Goal: Task Accomplishment & Management: Use online tool/utility

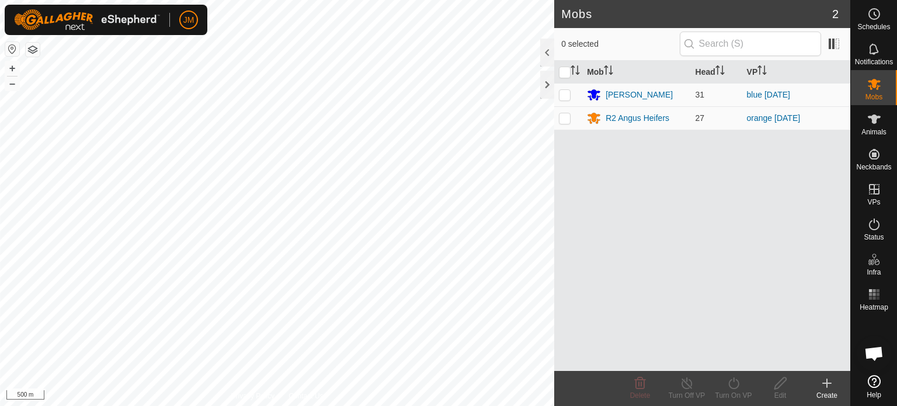
scroll to position [785, 0]
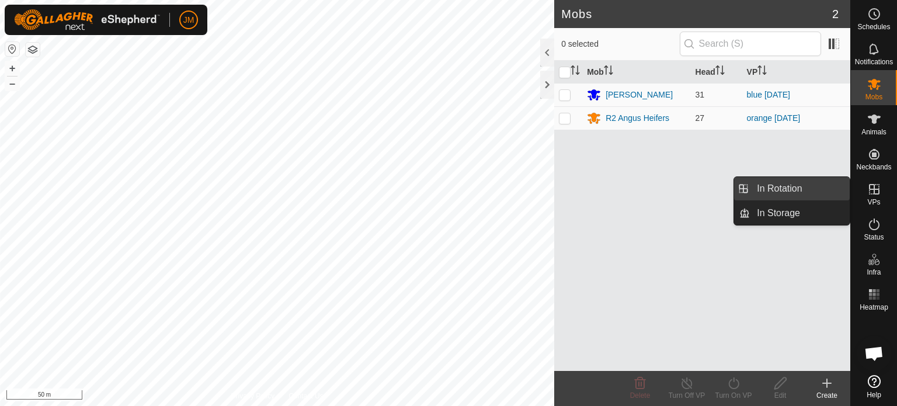
click at [807, 190] on link "In Rotation" at bounding box center [800, 188] width 100 height 23
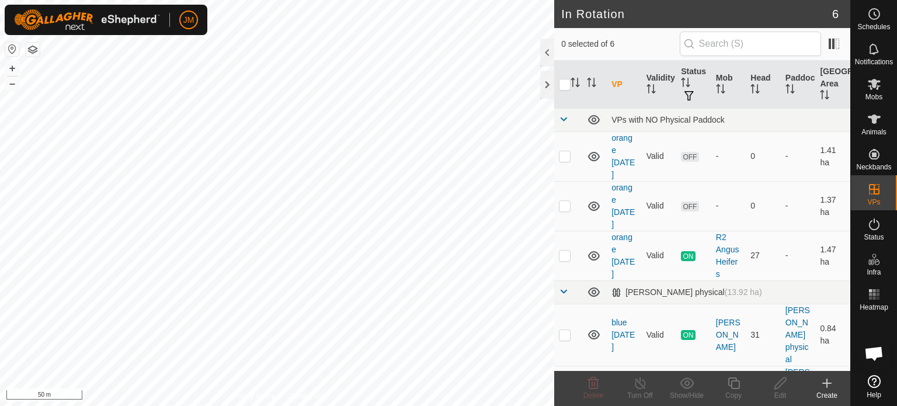
click at [829, 384] on icon at bounding box center [827, 383] width 14 height 14
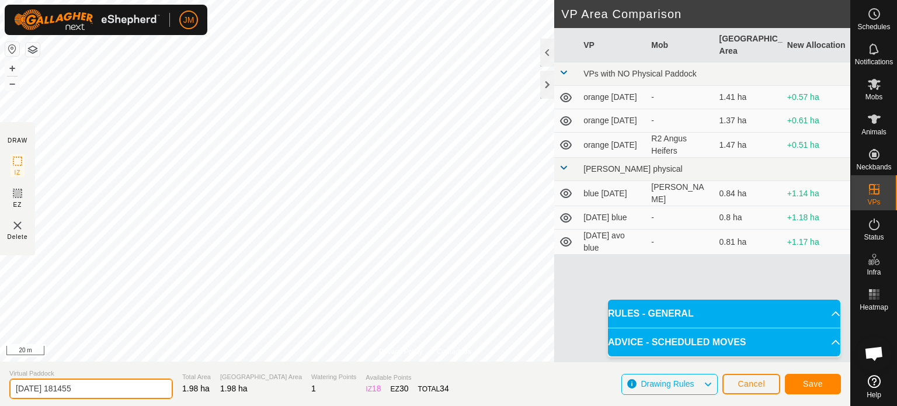
click at [116, 383] on input "[DATE] 181455" at bounding box center [90, 388] width 163 height 20
type input "2"
type input "blue"
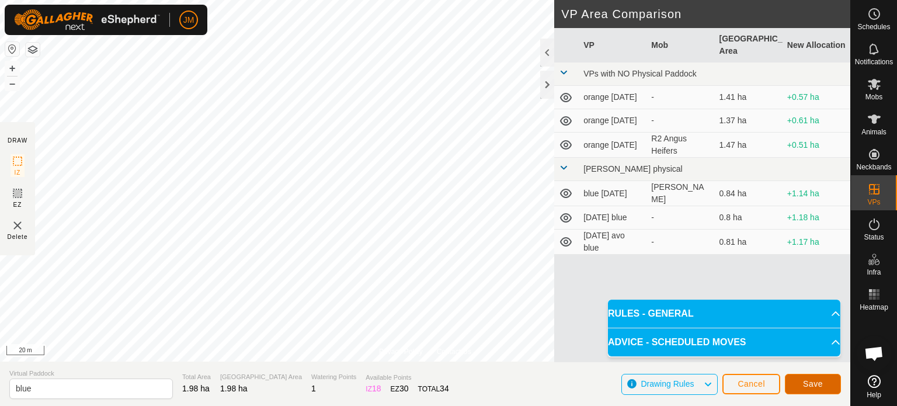
click at [802, 386] on button "Save" at bounding box center [813, 384] width 56 height 20
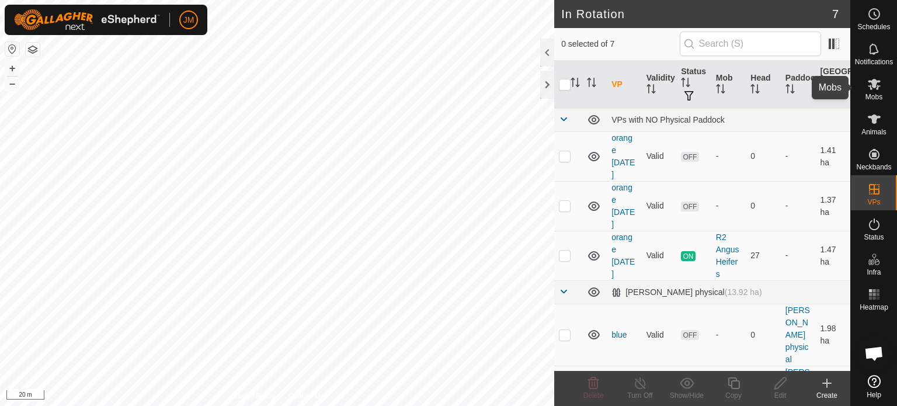
click at [873, 82] on icon at bounding box center [874, 84] width 13 height 11
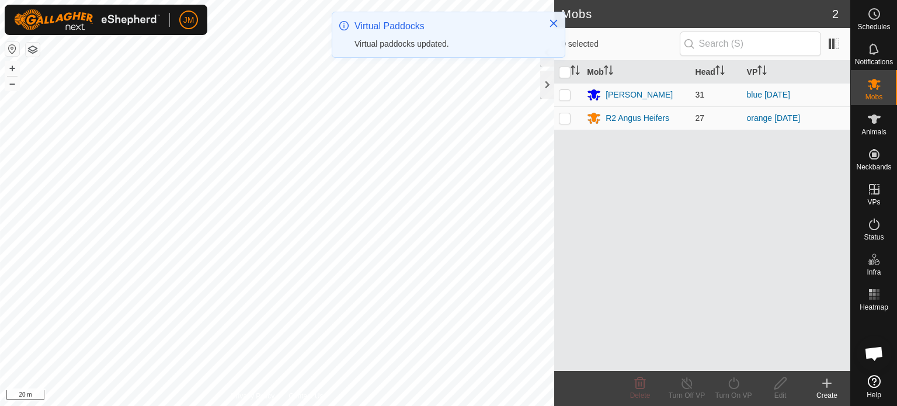
click at [559, 92] on p-checkbox at bounding box center [565, 94] width 12 height 9
checkbox input "true"
click at [736, 385] on icon at bounding box center [733, 383] width 15 height 14
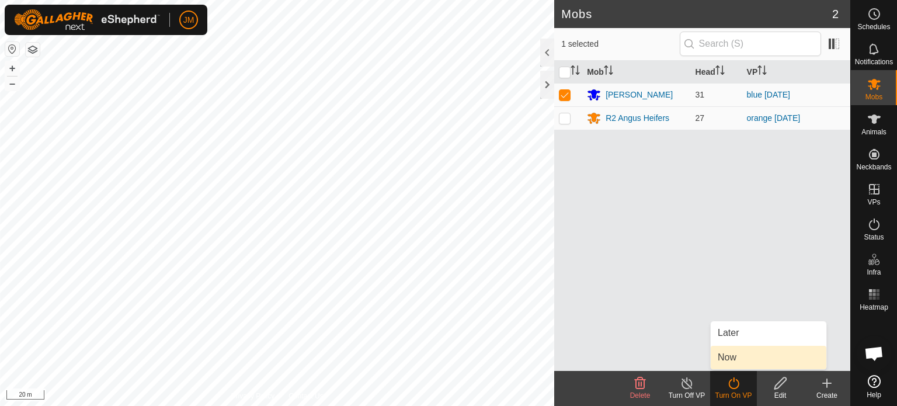
click at [736, 361] on link "Now" at bounding box center [769, 357] width 116 height 23
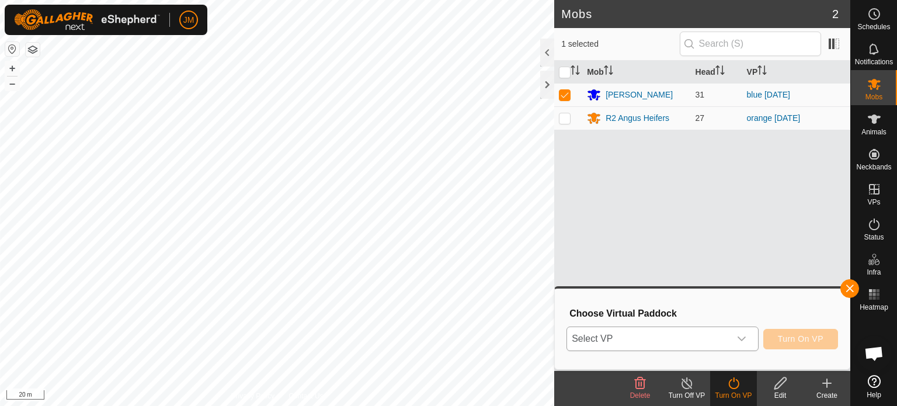
click at [709, 336] on span "Select VP" at bounding box center [648, 338] width 163 height 23
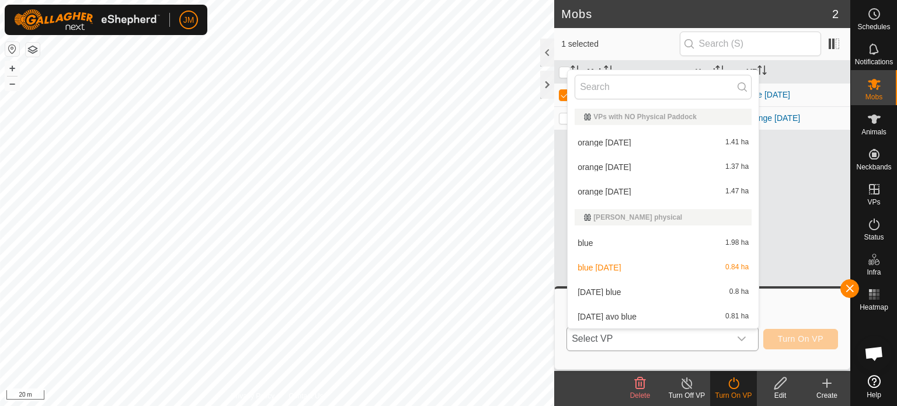
click at [624, 249] on li "blue 1.98 ha" at bounding box center [663, 242] width 191 height 23
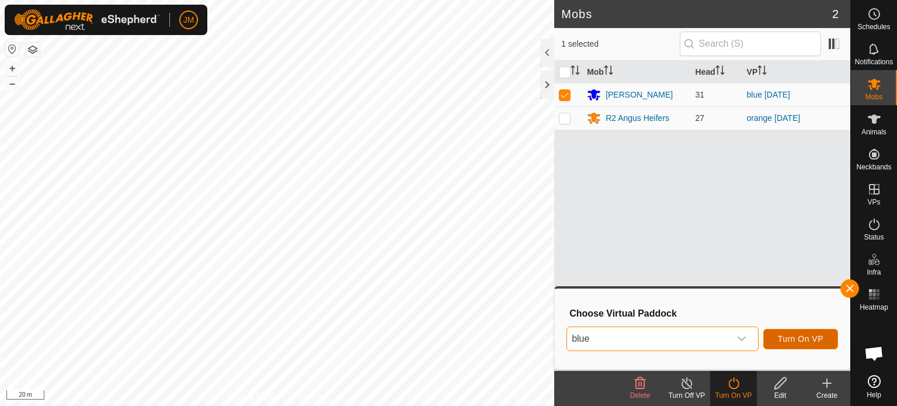
click at [796, 337] on span "Turn On VP" at bounding box center [801, 338] width 46 height 9
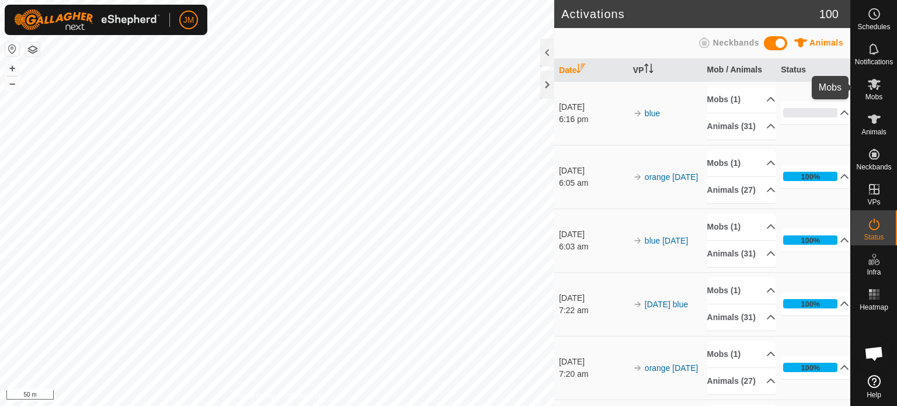
click at [871, 89] on icon at bounding box center [874, 84] width 13 height 11
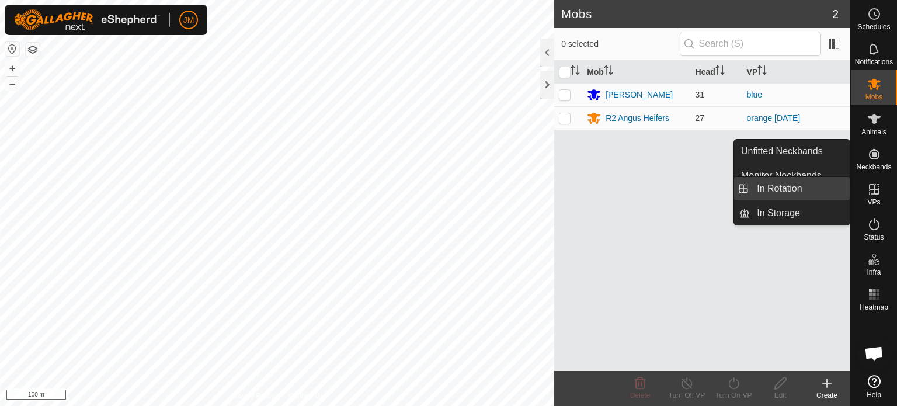
click at [756, 196] on link "In Rotation" at bounding box center [800, 188] width 100 height 23
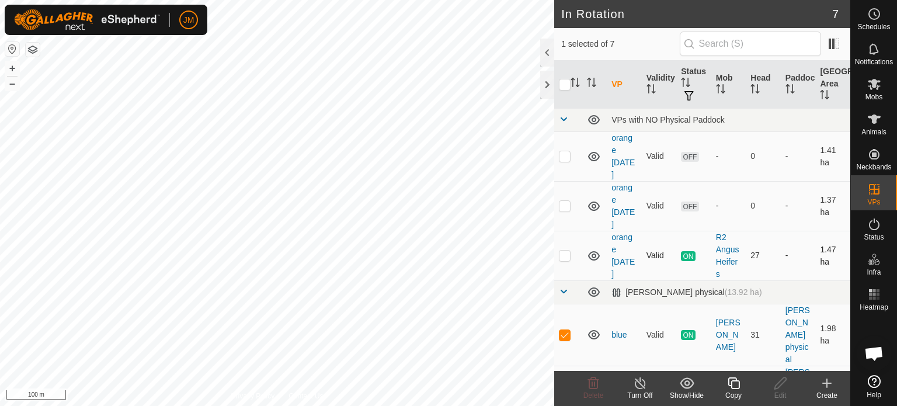
click at [565, 256] on p-checkbox at bounding box center [565, 254] width 12 height 9
checkbox input "true"
click at [566, 334] on p-checkbox at bounding box center [565, 334] width 12 height 9
checkbox input "false"
click at [568, 257] on p-checkbox at bounding box center [565, 254] width 12 height 9
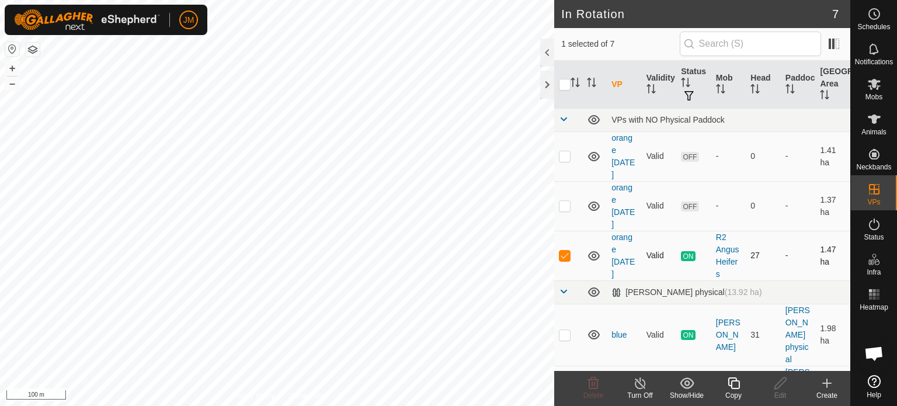
checkbox input "false"
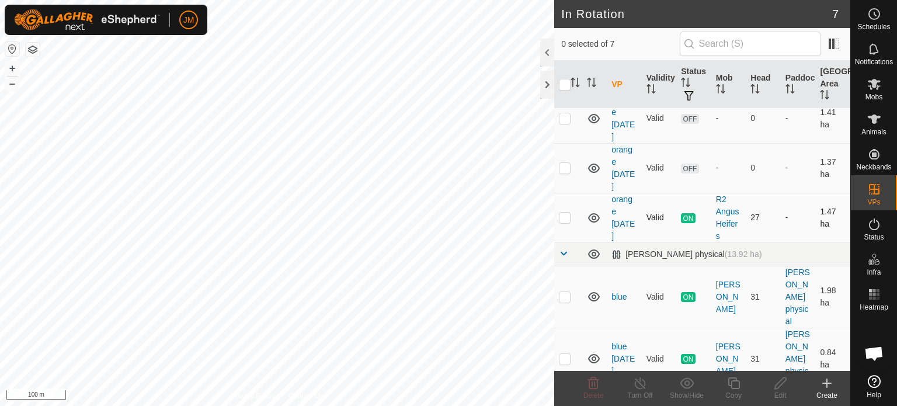
scroll to position [58, 0]
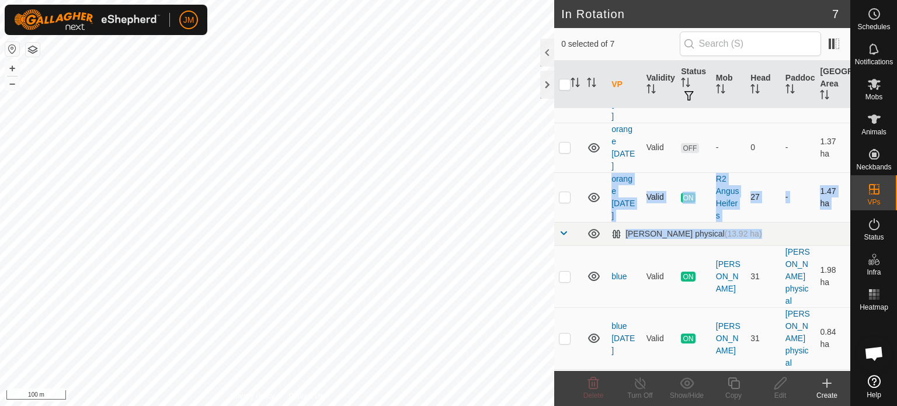
drag, startPoint x: 577, startPoint y: 266, endPoint x: 583, endPoint y: 180, distance: 86.0
click at [583, 180] on tbody "VPs with NO Physical Paddock orange [DATE] Valid OFF - 0 - 1.41 ha orange [DATE…" at bounding box center [702, 271] width 296 height 443
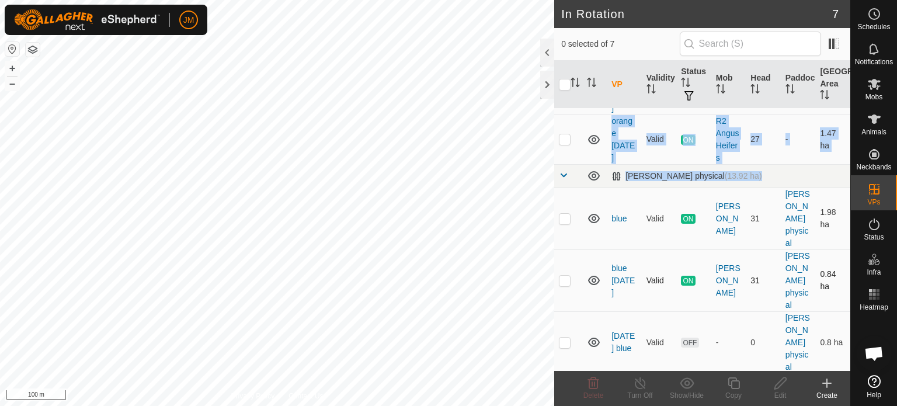
scroll to position [179, 0]
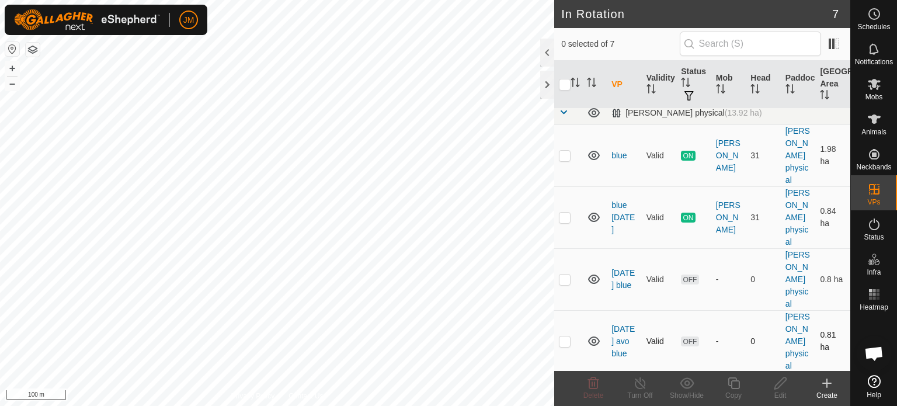
click at [565, 338] on p-checkbox at bounding box center [565, 340] width 12 height 9
checkbox input "true"
click at [566, 280] on p-checkbox at bounding box center [565, 278] width 12 height 9
click at [598, 387] on icon at bounding box center [593, 383] width 14 height 14
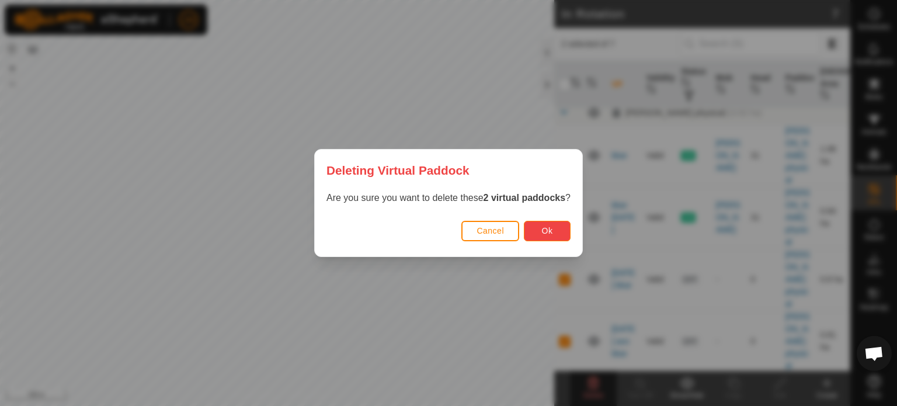
click at [565, 235] on button "Ok" at bounding box center [547, 231] width 47 height 20
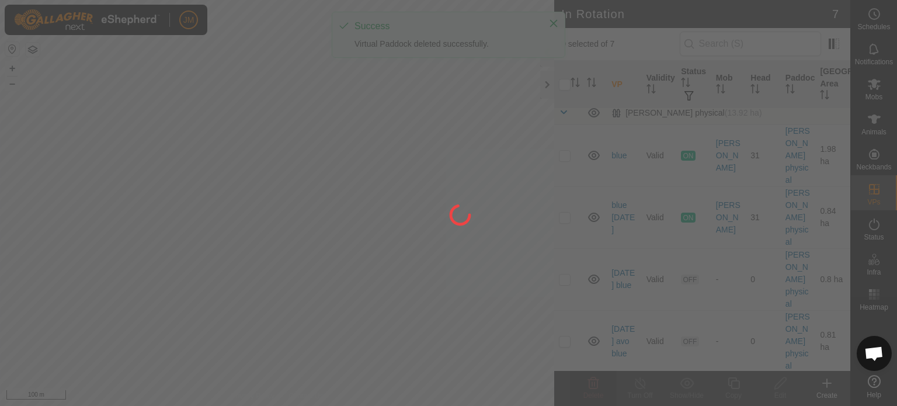
checkbox input "false"
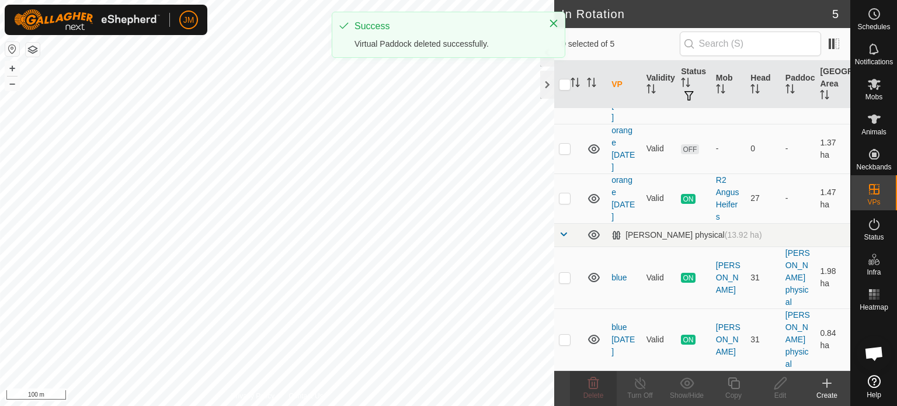
scroll to position [0, 0]
